Goal: Information Seeking & Learning: Understand process/instructions

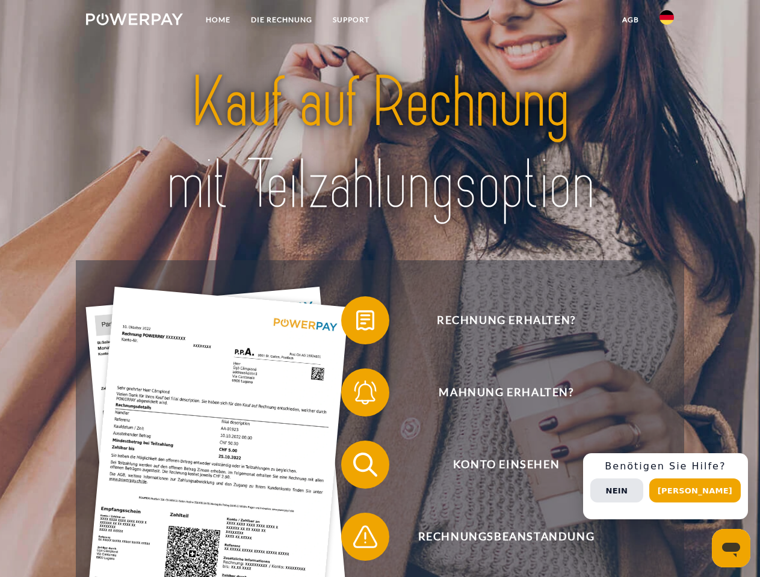
click at [134, 21] on img at bounding box center [134, 19] width 97 height 12
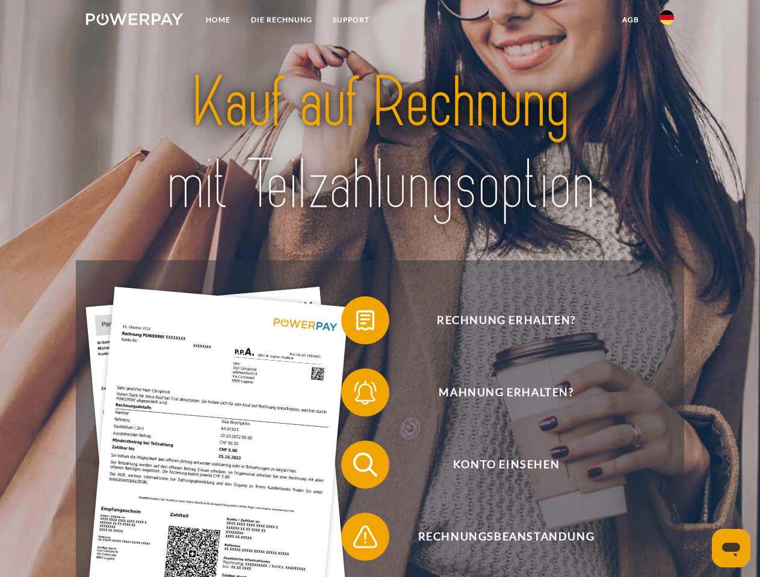
click at [666, 21] on img at bounding box center [666, 17] width 14 height 14
click at [630, 20] on link "agb" at bounding box center [630, 20] width 37 height 22
click at [356, 323] on span at bounding box center [347, 320] width 60 height 60
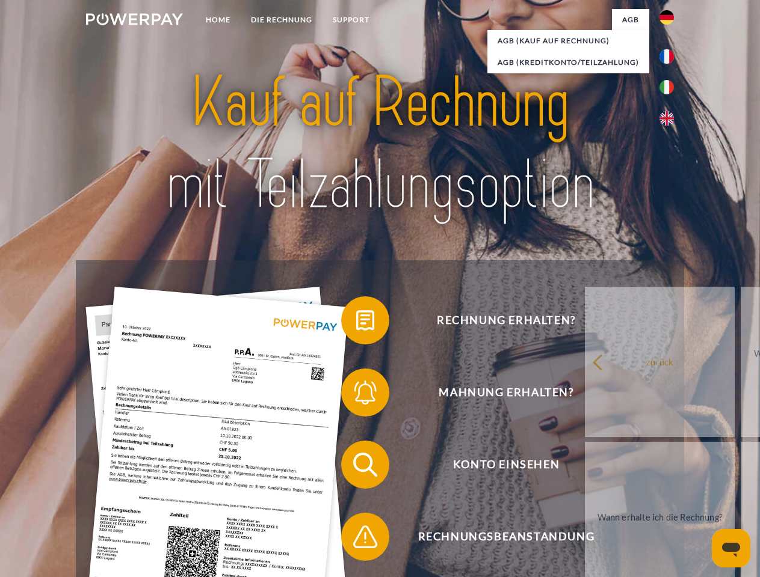
click at [356, 395] on span at bounding box center [347, 393] width 60 height 60
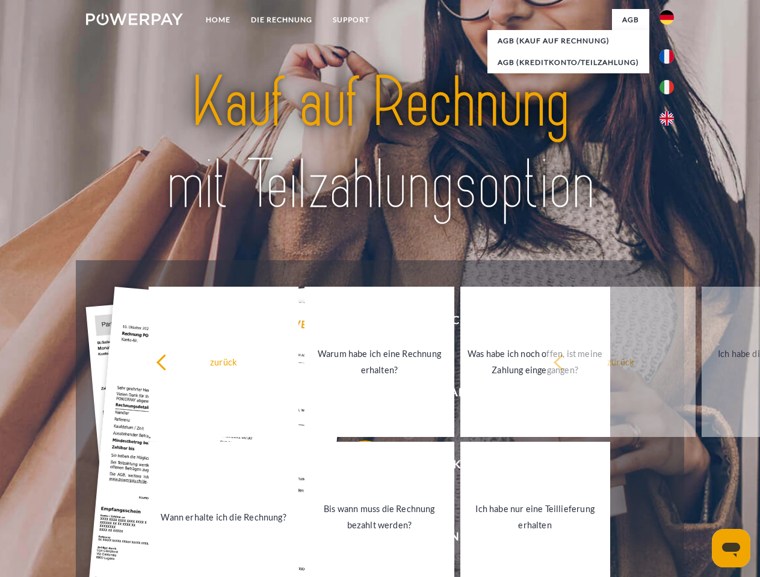
click at [356, 467] on link "Bis wann muss die Rechnung bezahlt werden?" at bounding box center [379, 517] width 150 height 150
click at [356, 539] on span at bounding box center [347, 537] width 60 height 60
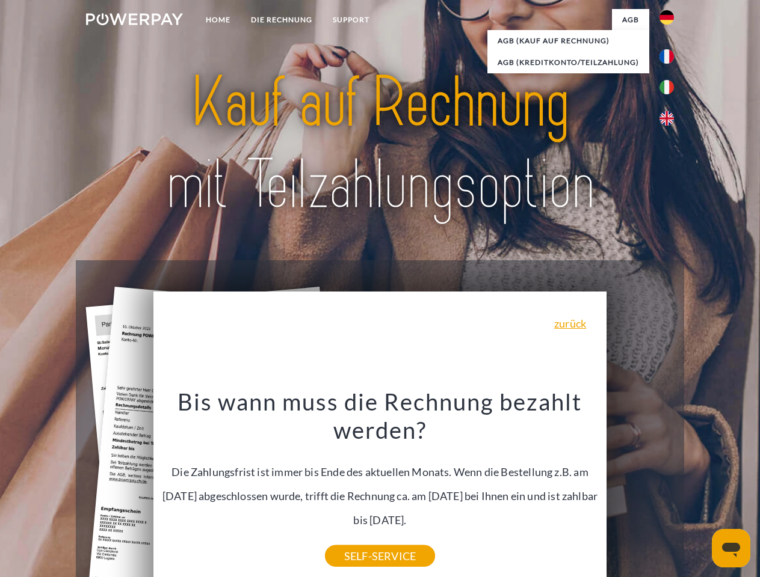
click at [669, 487] on div "Rechnung erhalten? Mahnung erhalten? Konto einsehen" at bounding box center [379, 500] width 607 height 481
click at [640, 489] on span "Konto einsehen" at bounding box center [505, 465] width 295 height 48
click at [699, 491] on header "Home DIE RECHNUNG SUPPORT" at bounding box center [380, 415] width 760 height 831
